Goal: Task Accomplishment & Management: Manage account settings

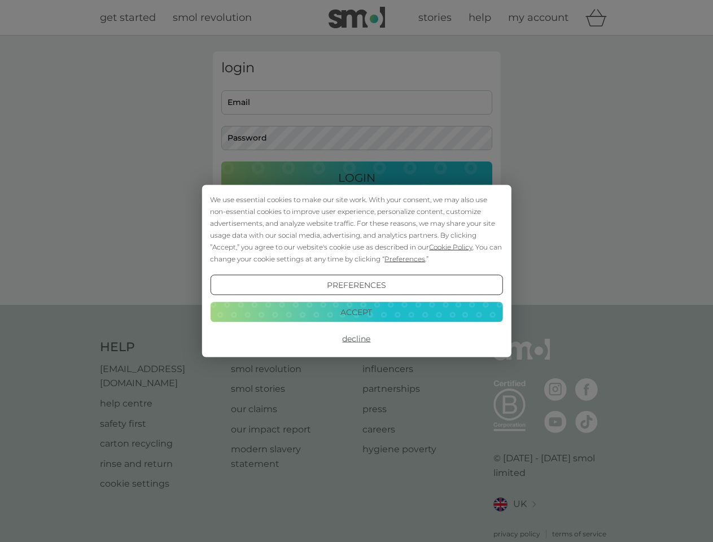
click at [451, 247] on span "Cookie Policy" at bounding box center [450, 247] width 43 height 8
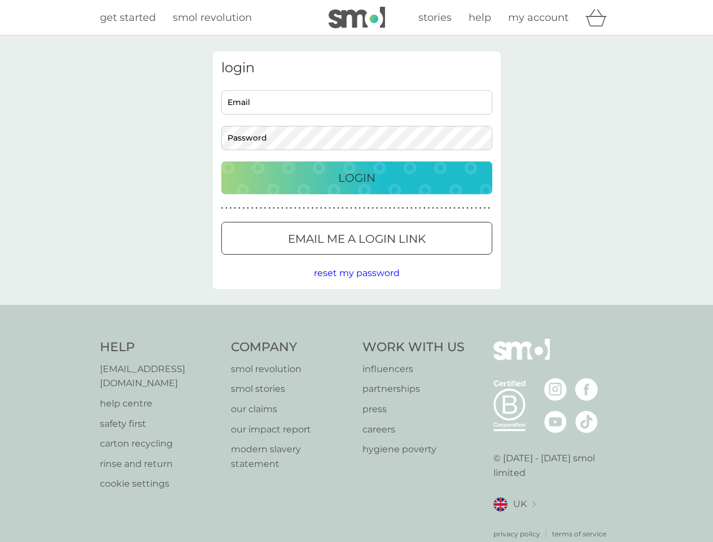
click at [404, 259] on div "login Email Password Login ● ● ● ● ● ● ● ● ● ● ● ● ● ● ● ● ● ● ● ● ● ● ● ● ● ● …" at bounding box center [357, 170] width 288 height 238
click at [356, 285] on div "login Email Password Login ● ● ● ● ● ● ● ● ● ● ● ● ● ● ● ● ● ● ● ● ● ● ● ● ● ● …" at bounding box center [357, 170] width 288 height 238
click at [356, 339] on div "Help [EMAIL_ADDRESS][DOMAIN_NAME] help centre safety first carton recycling rin…" at bounding box center [357, 439] width 514 height 200
click at [356, 312] on div "Help [EMAIL_ADDRESS][DOMAIN_NAME] help centre safety first carton recycling rin…" at bounding box center [356, 439] width 713 height 268
